Goal: Navigation & Orientation: Find specific page/section

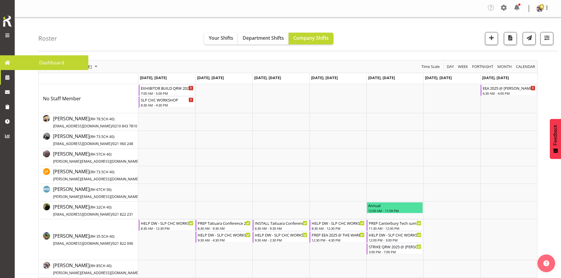
click at [7, 65] on span at bounding box center [7, 62] width 9 height 9
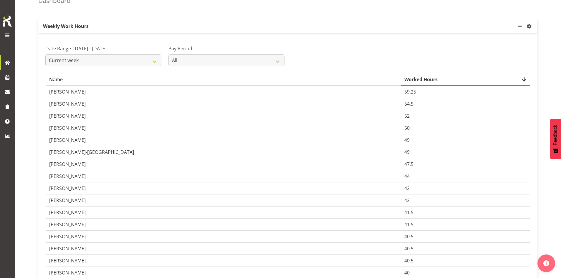
scroll to position [29, 0]
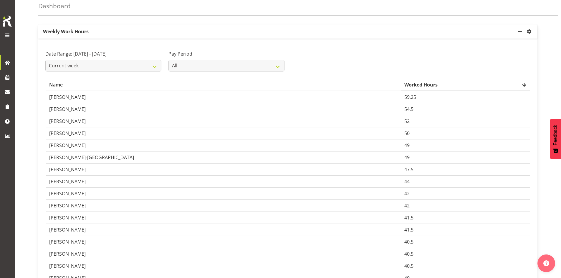
click at [395, 124] on td "[PERSON_NAME]" at bounding box center [223, 121] width 355 height 12
click at [11, 76] on span at bounding box center [7, 77] width 9 height 9
